Goal: Task Accomplishment & Management: Manage account settings

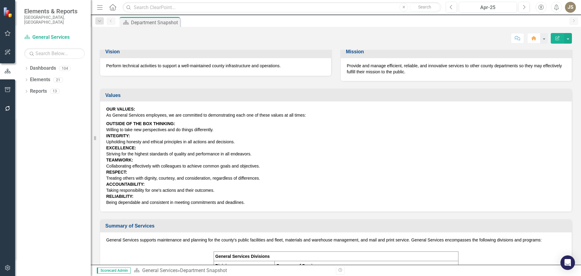
scroll to position [91, 0]
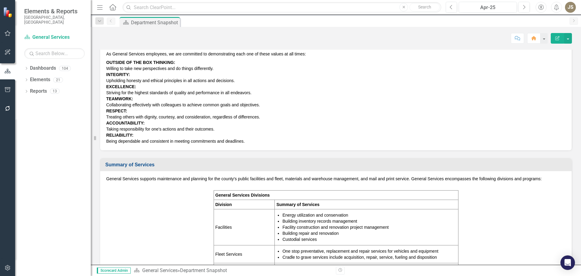
click at [6, 11] on img at bounding box center [8, 12] width 11 height 11
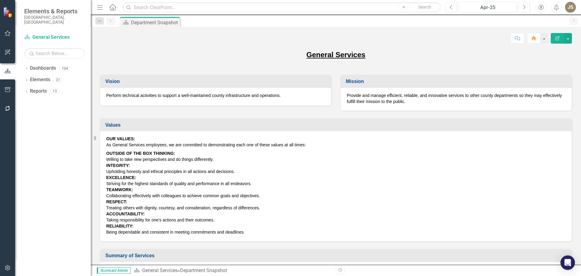
click at [115, 6] on icon "Home" at bounding box center [113, 7] width 8 height 6
click at [113, 10] on icon "Home" at bounding box center [113, 7] width 8 height 6
click at [27, 67] on icon "Dropdown" at bounding box center [26, 68] width 4 height 3
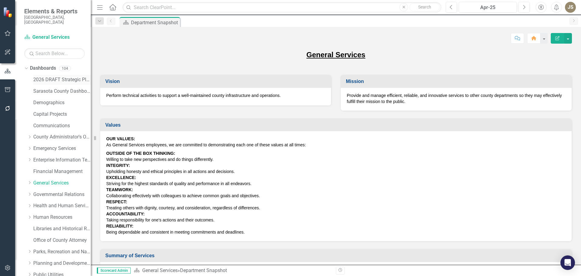
click at [44, 76] on link "2026 DRAFT Strategic Plan" at bounding box center [62, 79] width 58 height 7
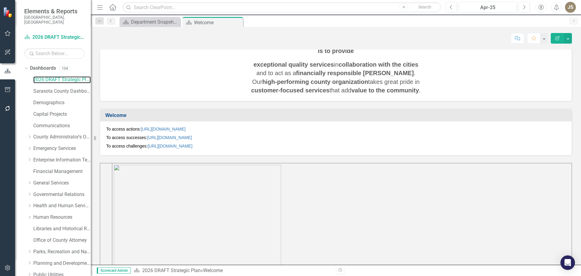
scroll to position [136, 0]
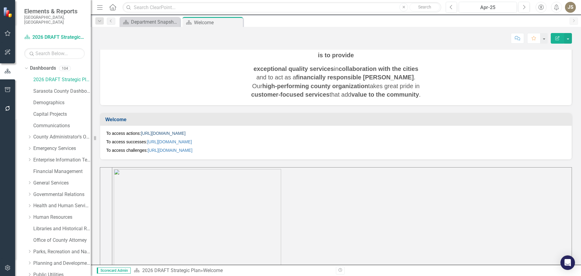
click at [163, 134] on link "https://app.clearpointstrategy.com/#/index/manage?object=initiative&periodId=30…" at bounding box center [163, 133] width 45 height 5
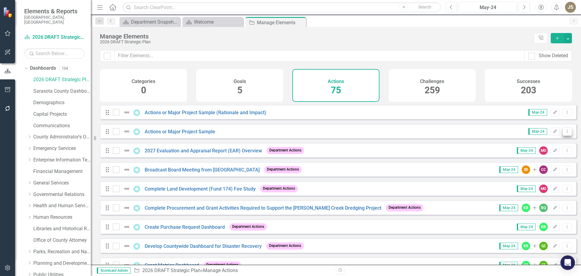
click at [565, 133] on icon "Dropdown Menu" at bounding box center [567, 131] width 5 height 4
click at [539, 170] on link "Copy Duplicate Action" at bounding box center [543, 168] width 50 height 11
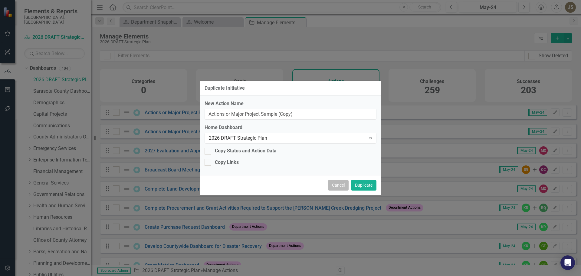
click at [334, 185] on button "Cancel" at bounding box center [338, 185] width 21 height 11
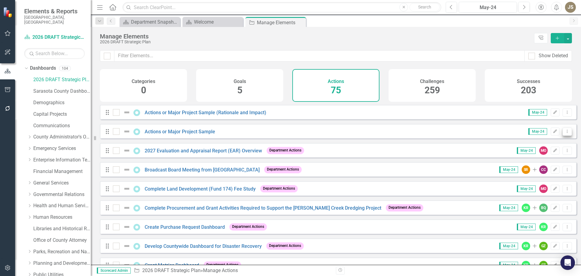
click at [565, 133] on icon "Dropdown Menu" at bounding box center [567, 131] width 5 height 4
click at [476, 137] on div "Drag Actions or Major Project Sample May-24 Edit Dropdown Menu" at bounding box center [338, 131] width 477 height 15
